Goal: Information Seeking & Learning: Learn about a topic

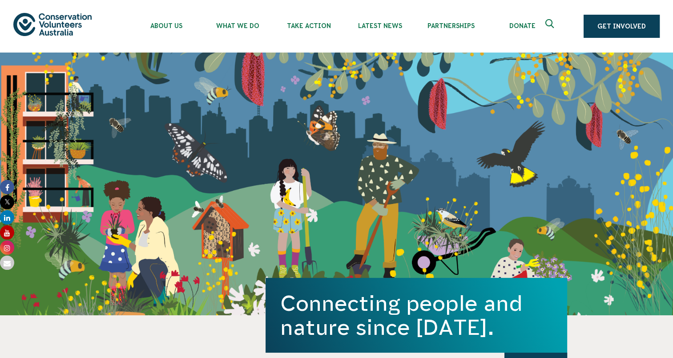
click at [52, 28] on img at bounding box center [52, 24] width 78 height 23
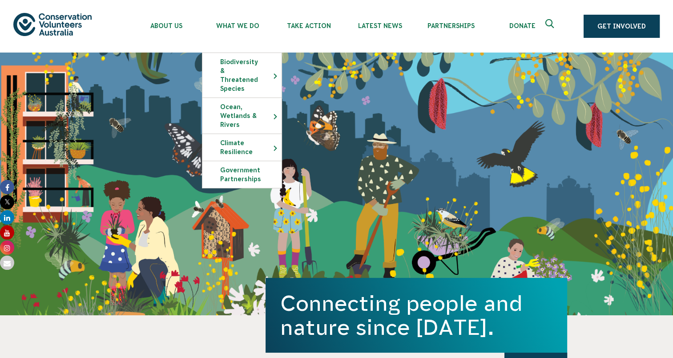
click at [70, 25] on img at bounding box center [52, 24] width 78 height 23
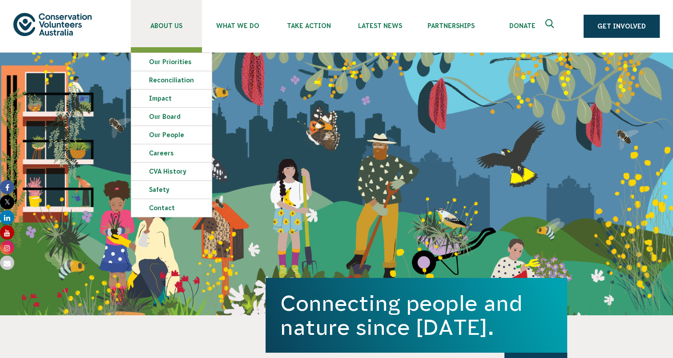
click at [167, 25] on span "About Us" at bounding box center [166, 25] width 71 height 7
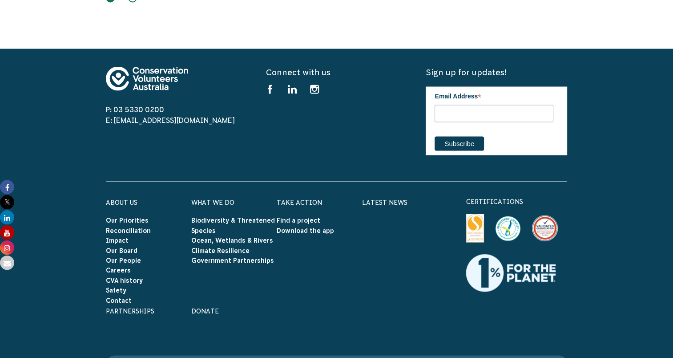
scroll to position [1647, 0]
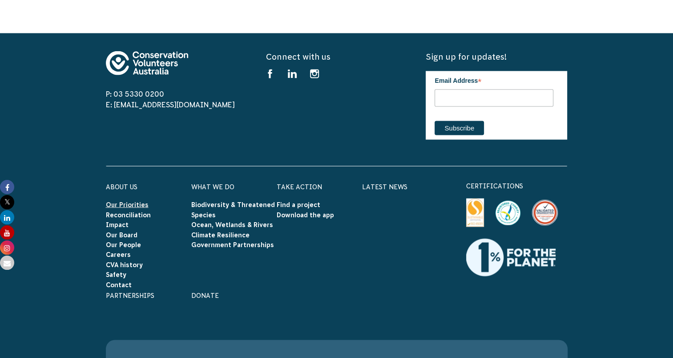
click at [124, 201] on link "Our Priorities" at bounding box center [127, 204] width 43 height 7
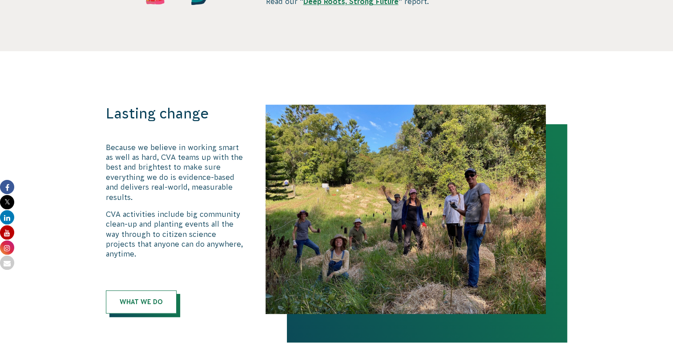
scroll to position [237, 0]
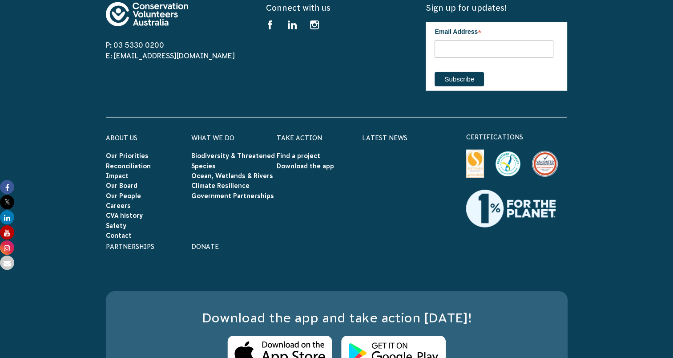
scroll to position [2588, 0]
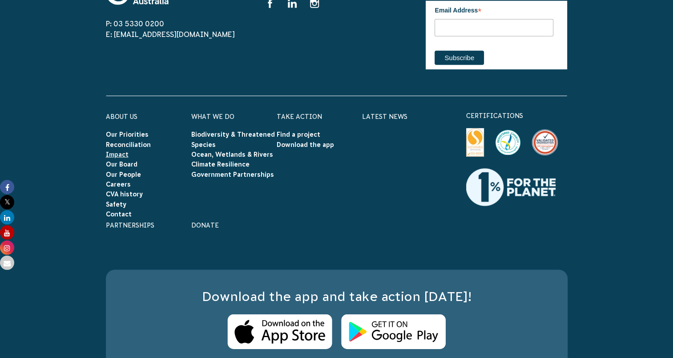
click at [120, 151] on link "Impact" at bounding box center [117, 154] width 23 height 7
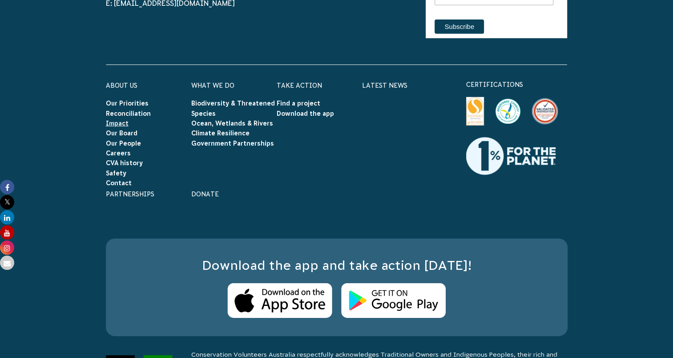
scroll to position [2648, 0]
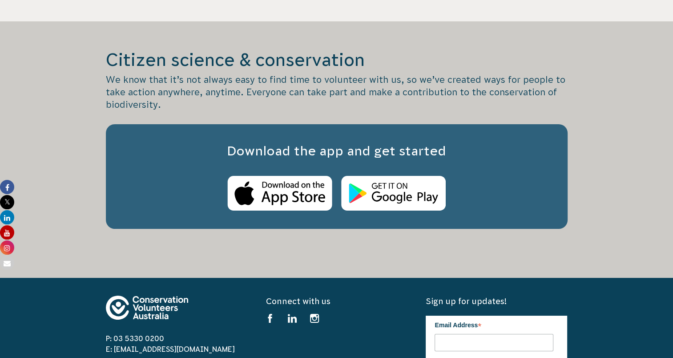
scroll to position [3323, 0]
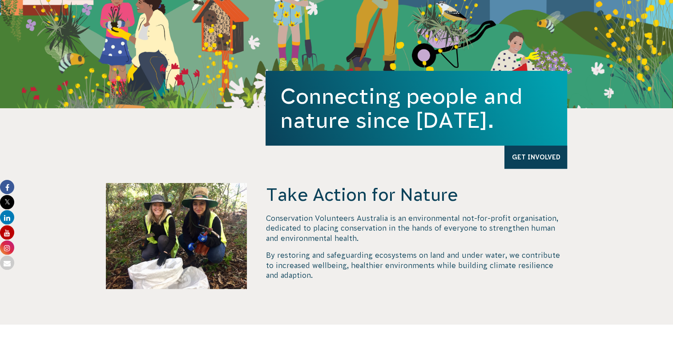
scroll to position [223, 0]
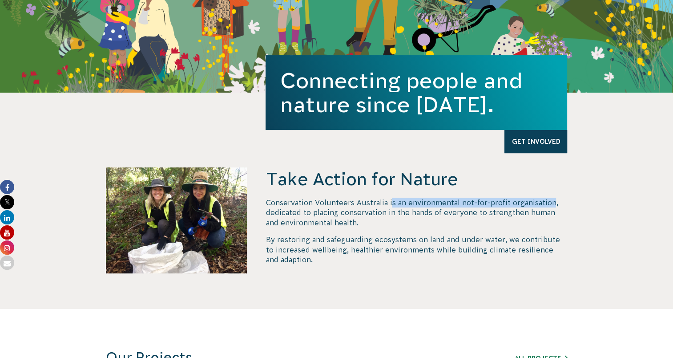
drag, startPoint x: 389, startPoint y: 203, endPoint x: 553, endPoint y: 196, distance: 163.5
click at [553, 196] on div "Take Action for Nature Conservation Volunteers Australia is an environmental no…" at bounding box center [417, 238] width 302 height 142
copy p "s an environmental not-for-profit organisation"
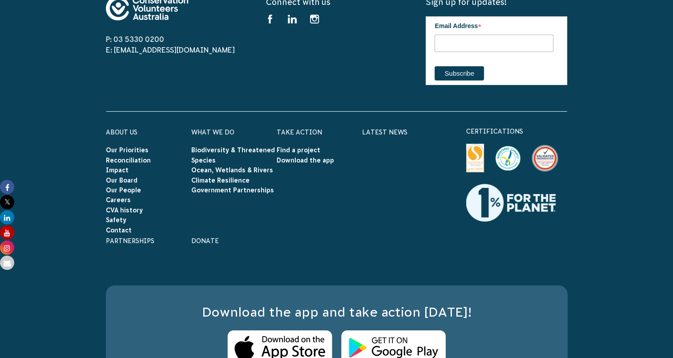
scroll to position [2849, 0]
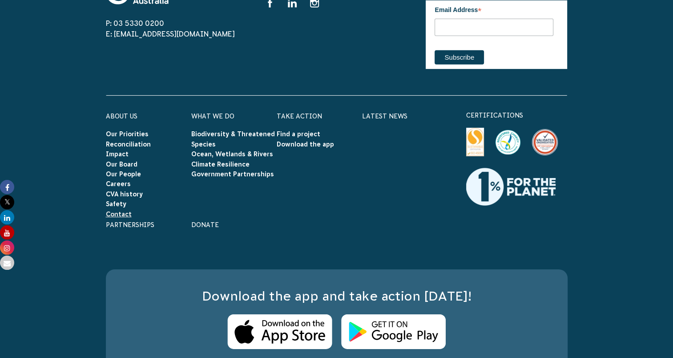
click at [126, 211] on link "Contact" at bounding box center [119, 214] width 26 height 7
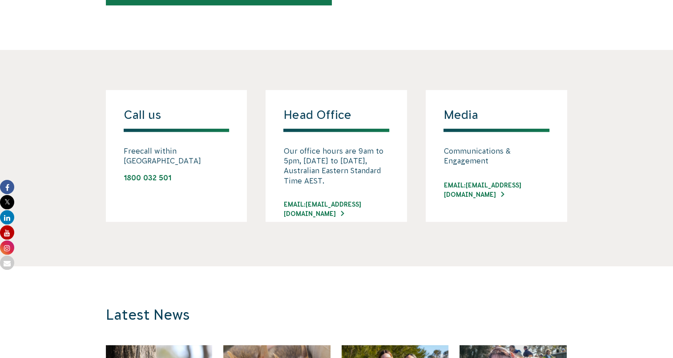
scroll to position [659, 0]
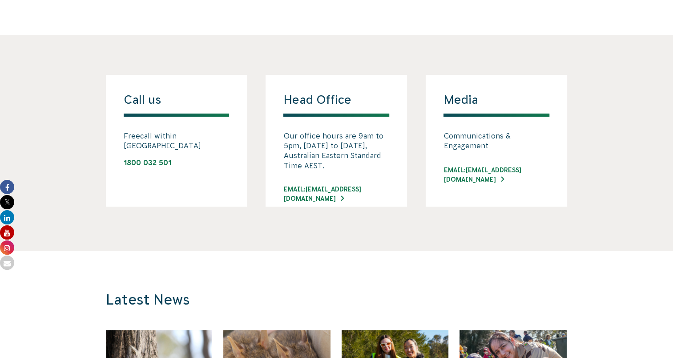
click at [342, 116] on h4 "Head Office" at bounding box center [337, 105] width 106 height 24
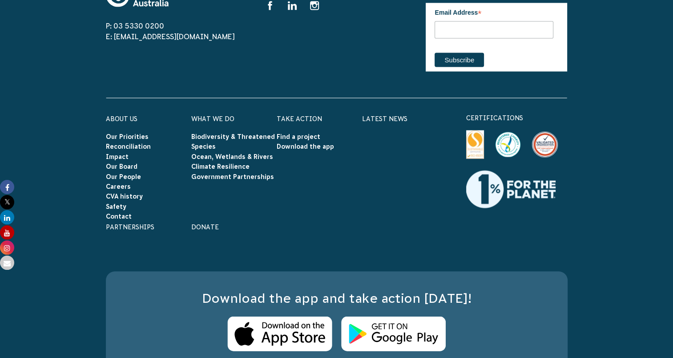
scroll to position [1816, 0]
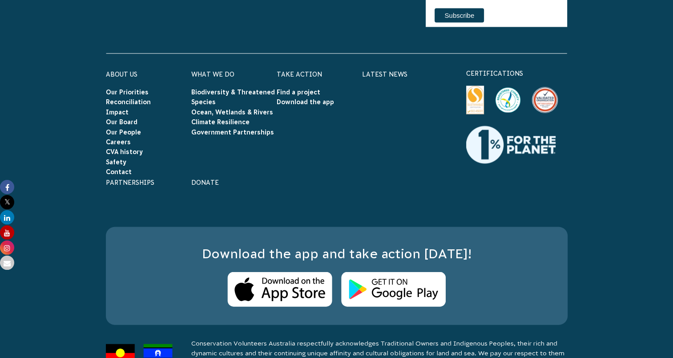
click at [515, 91] on img at bounding box center [508, 100] width 26 height 25
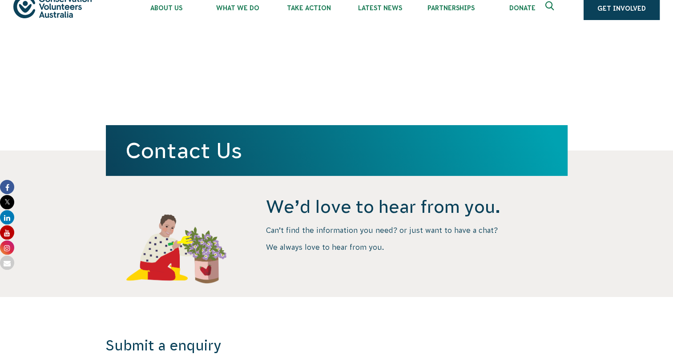
scroll to position [0, 0]
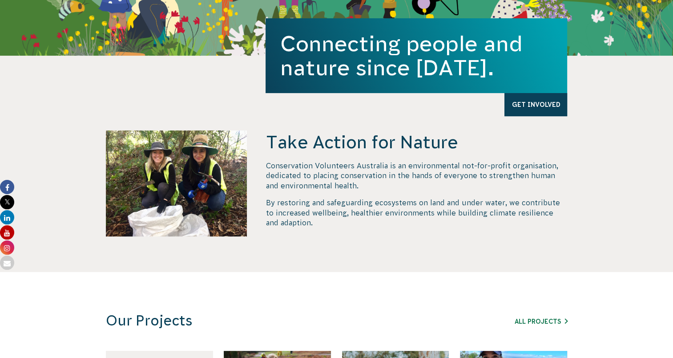
scroll to position [267, 0]
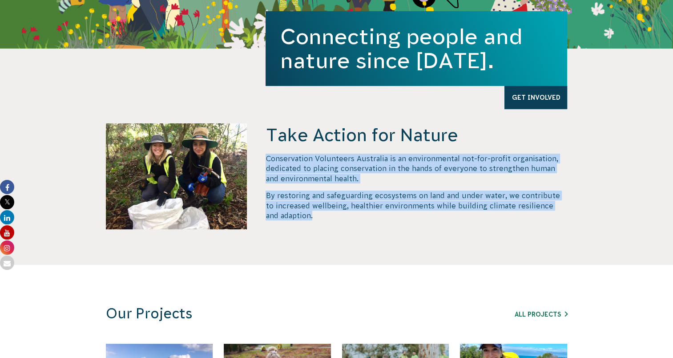
drag, startPoint x: 265, startPoint y: 158, endPoint x: 331, endPoint y: 215, distance: 87.1
click at [331, 215] on div "Take Action for Nature Conservation Volunteers Australia is an environmental no…" at bounding box center [337, 194] width 481 height 142
copy div "Conservation Volunteers Australia is an environmental not-for-profit organisati…"
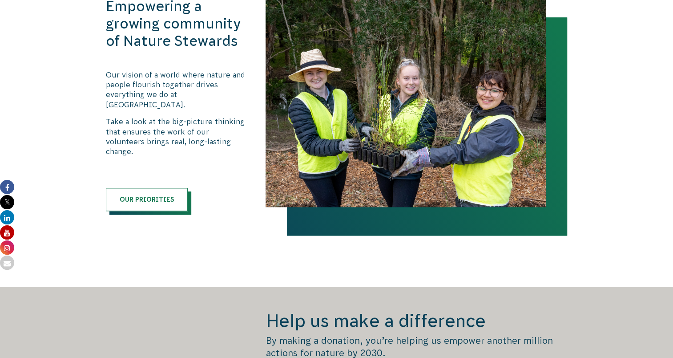
scroll to position [934, 0]
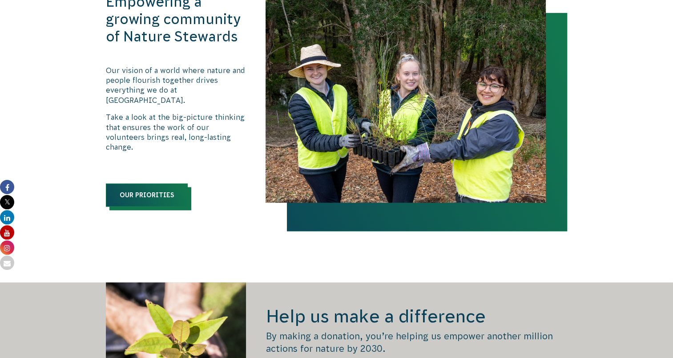
click at [155, 183] on link "Our priorities" at bounding box center [147, 194] width 82 height 23
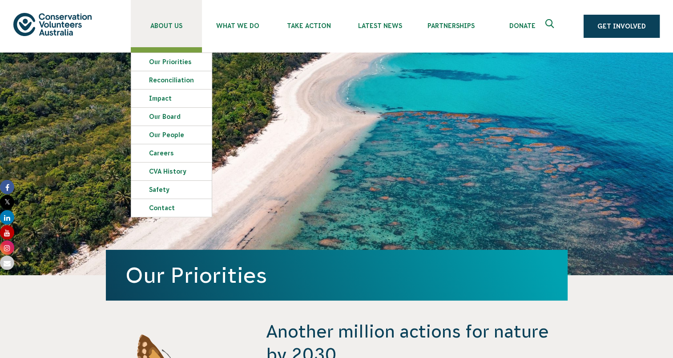
click at [163, 25] on span "About Us" at bounding box center [166, 25] width 71 height 7
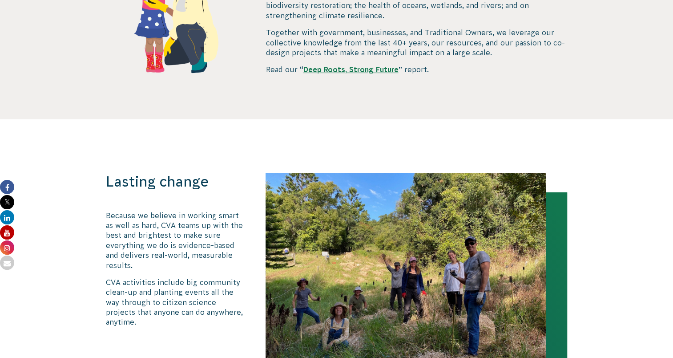
scroll to position [407, 0]
